Goal: Task Accomplishment & Management: Use online tool/utility

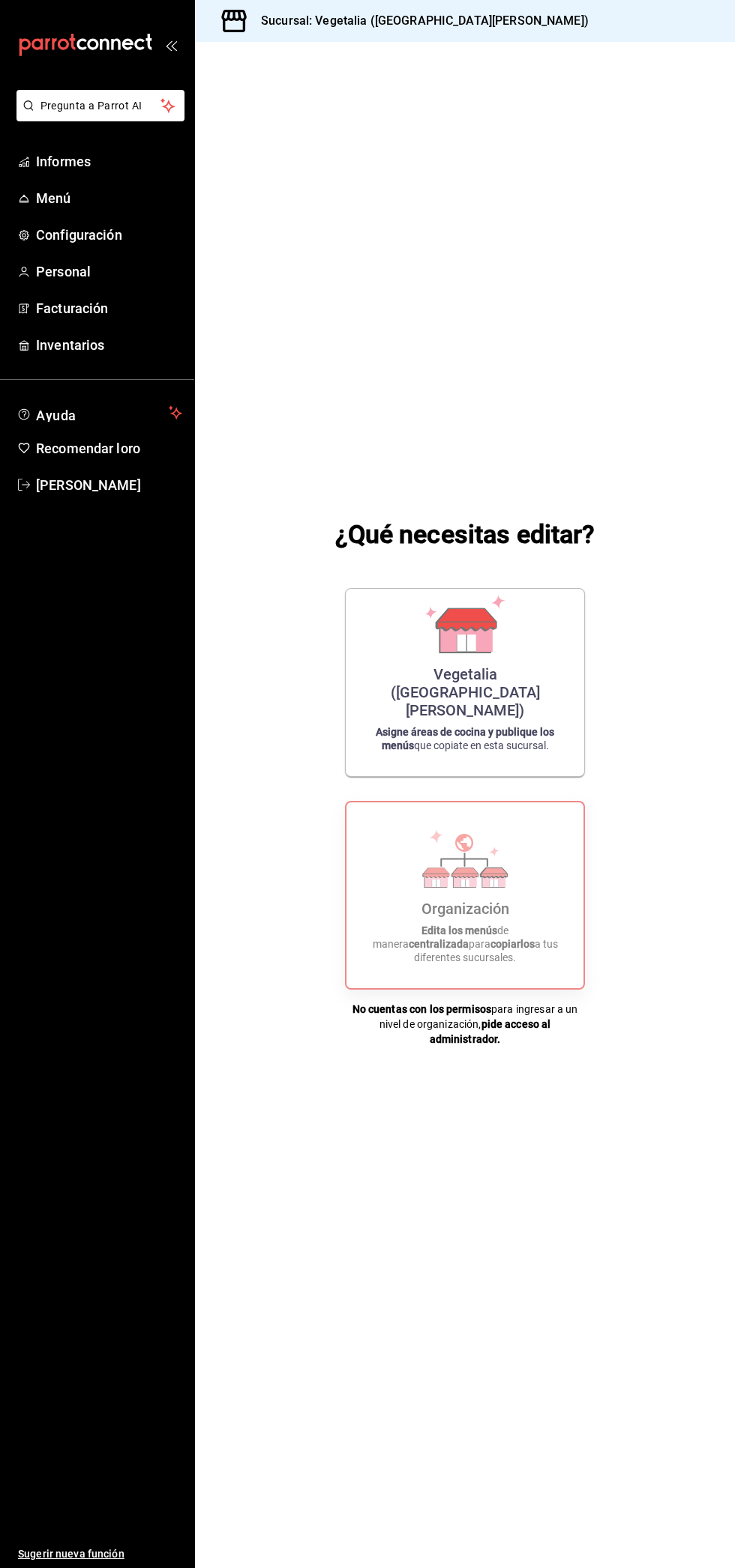
click at [48, 160] on font "Informes" at bounding box center [63, 161] width 55 height 15
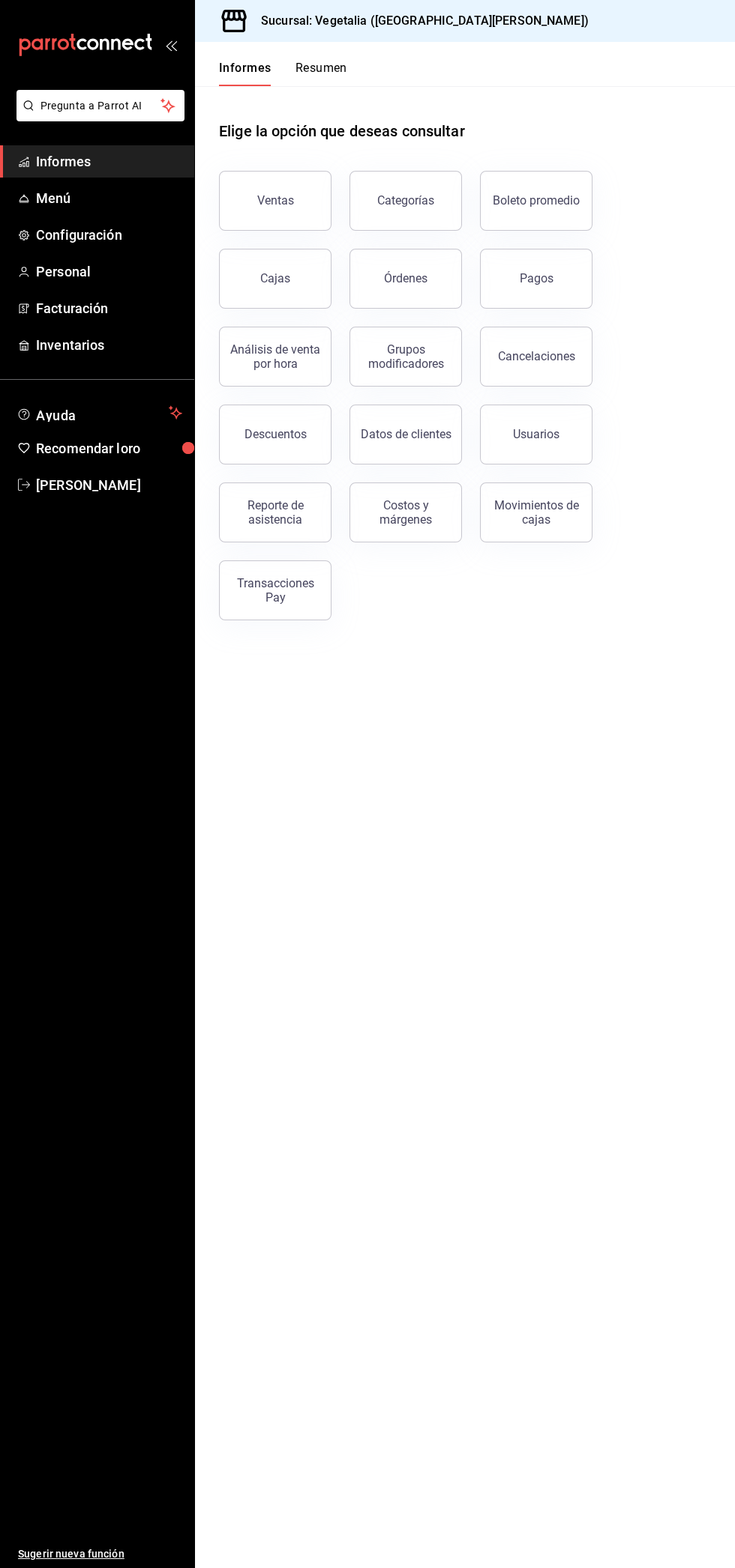
click at [253, 203] on button "Ventas" at bounding box center [275, 201] width 113 height 60
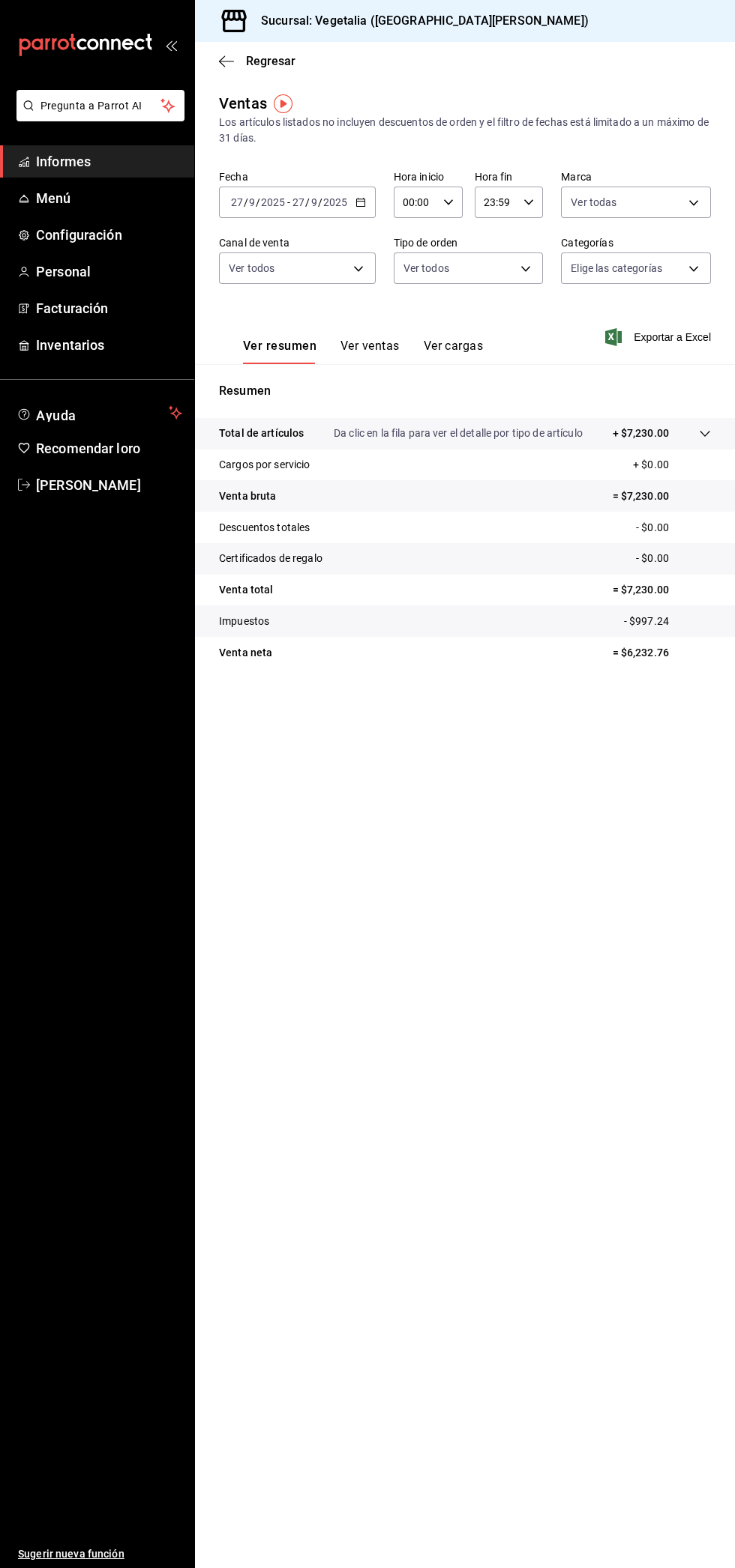
click at [227, 60] on icon "button" at bounding box center [226, 60] width 15 height 1
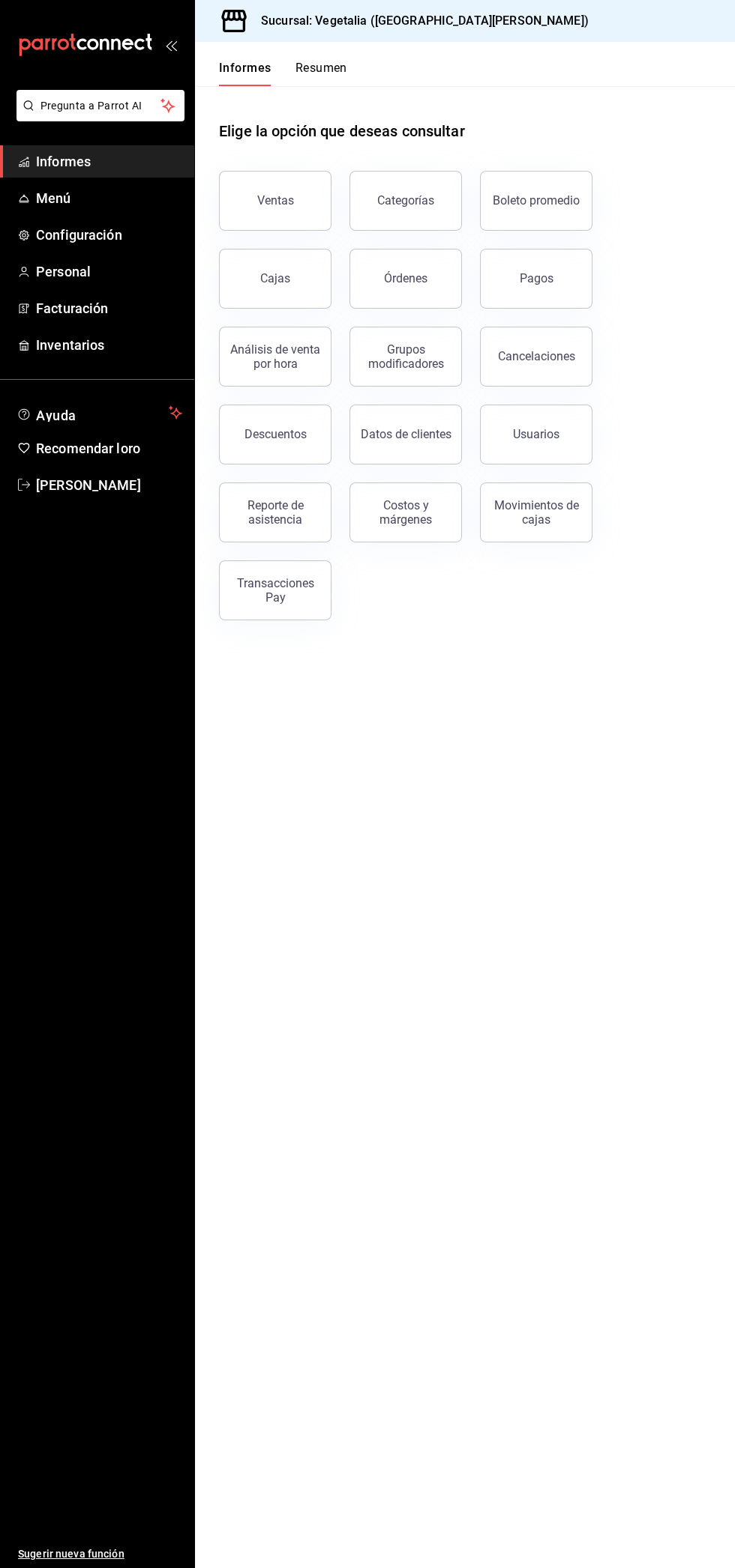
click at [267, 185] on button "Ventas" at bounding box center [275, 201] width 113 height 60
